Goal: Register for event/course

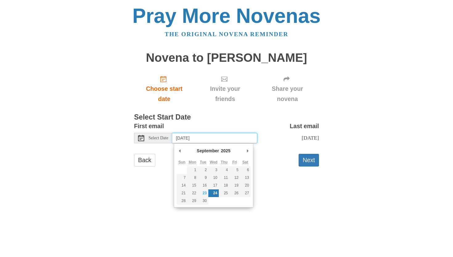
click at [228, 141] on input "Wednesday, September 24th" at bounding box center [214, 138] width 85 height 10
type input "Tuesday, September 23rd"
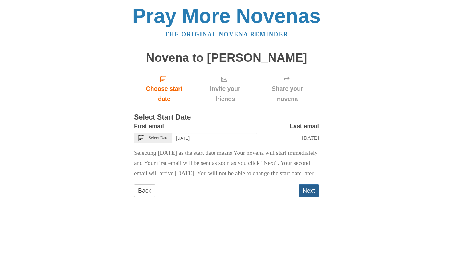
click at [302, 196] on button "Next" at bounding box center [309, 190] width 20 height 13
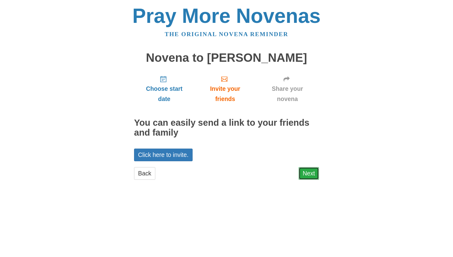
click at [302, 170] on link "Next" at bounding box center [309, 173] width 20 height 13
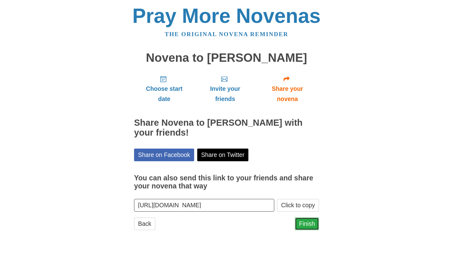
click at [303, 224] on link "Finish" at bounding box center [307, 223] width 24 height 13
